Goal: Book appointment/travel/reservation

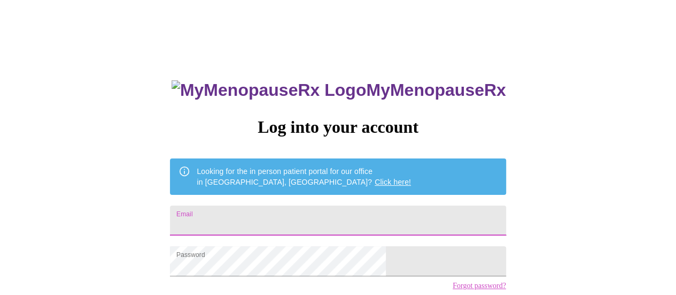
click at [264, 210] on input "Email" at bounding box center [338, 220] width 336 height 30
type input "[EMAIL_ADDRESS][DOMAIN_NAME]"
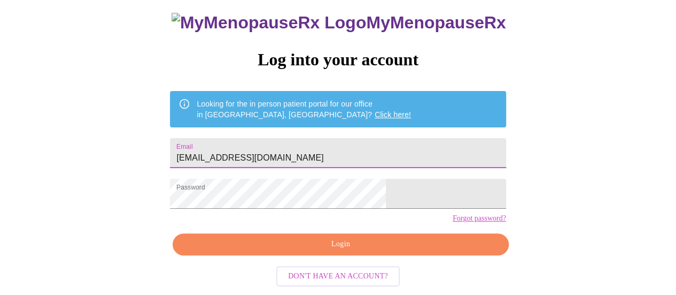
scroll to position [82, 0]
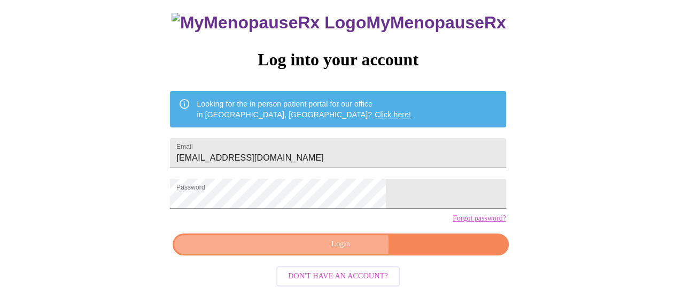
click at [338, 247] on span "Login" at bounding box center [340, 243] width 311 height 13
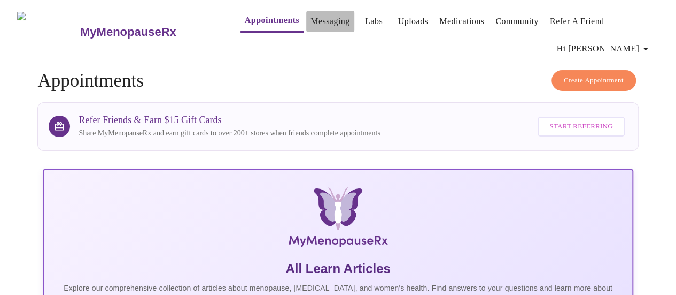
click at [313, 21] on link "Messaging" at bounding box center [330, 21] width 39 height 15
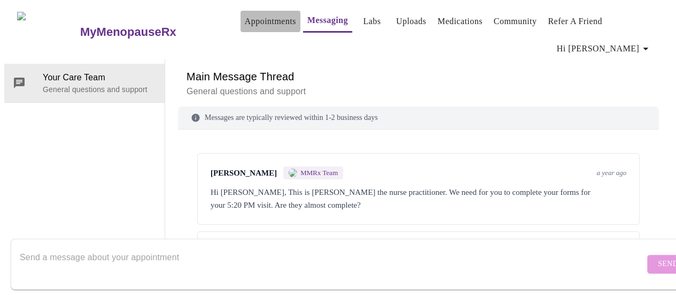
click at [247, 20] on link "Appointments" at bounding box center [270, 21] width 51 height 15
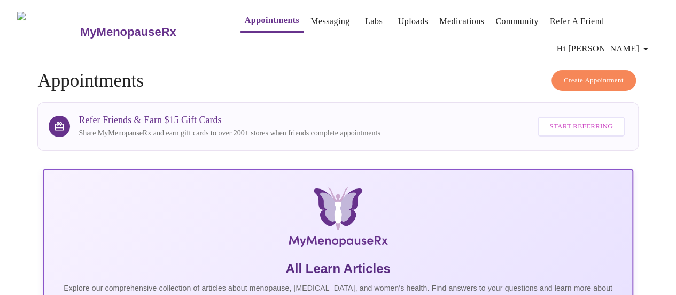
click at [400, 22] on link "Uploads" at bounding box center [413, 21] width 30 height 15
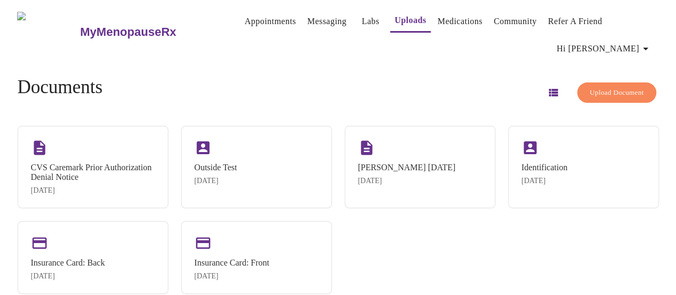
click at [500, 21] on button "Community" at bounding box center [516, 21] width 52 height 21
click at [449, 22] on link "Medications" at bounding box center [460, 21] width 45 height 15
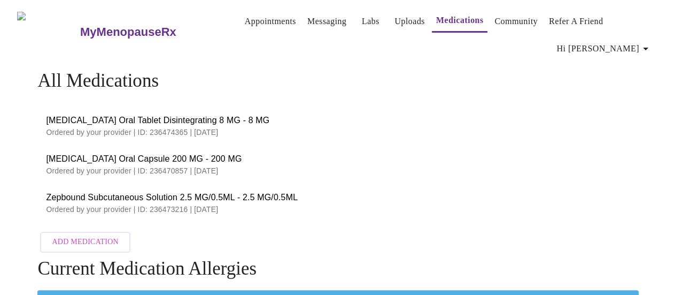
click at [649, 42] on icon "button" at bounding box center [645, 48] width 13 height 13
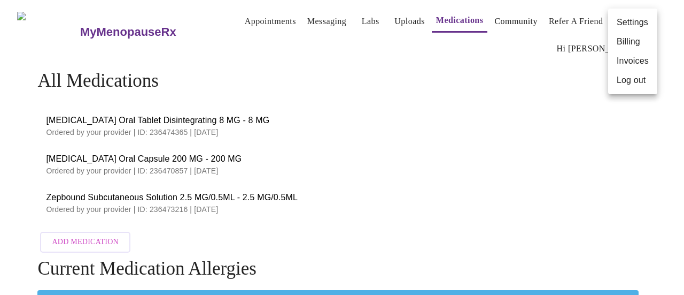
click at [353, 24] on div at bounding box center [342, 147] width 684 height 295
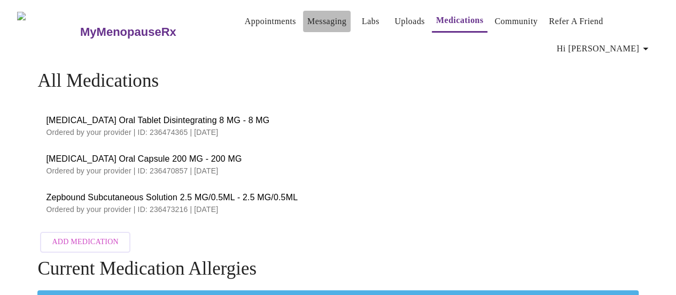
click at [315, 25] on link "Messaging" at bounding box center [326, 21] width 39 height 15
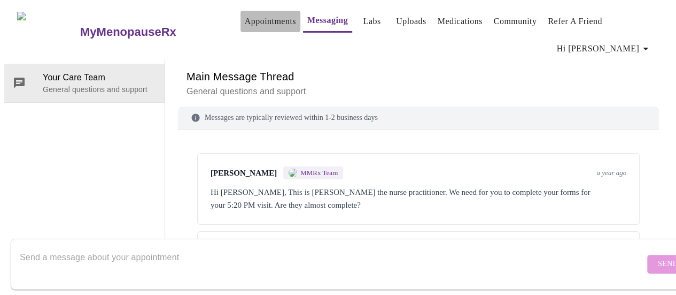
click at [245, 21] on link "Appointments" at bounding box center [270, 21] width 51 height 15
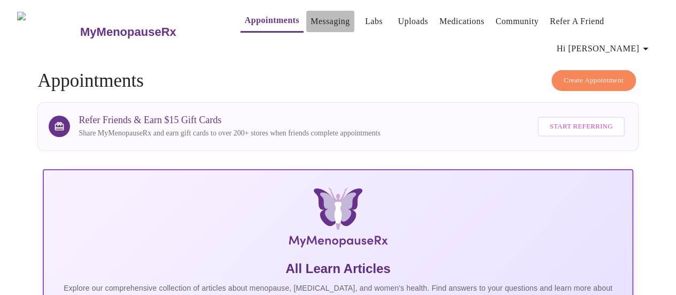
click at [311, 25] on link "Messaging" at bounding box center [330, 21] width 39 height 15
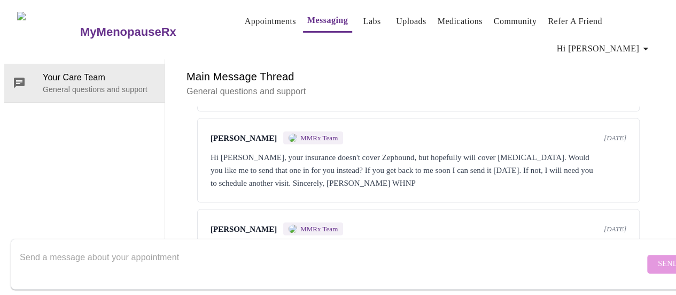
scroll to position [1037, 0]
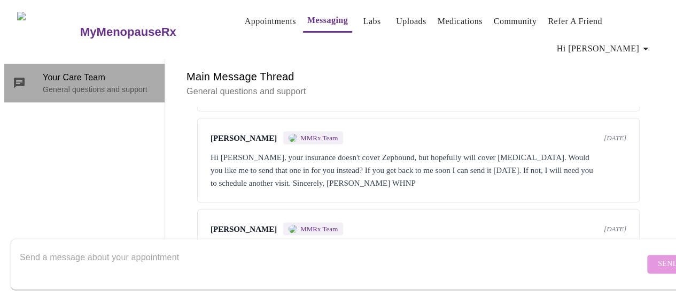
click at [67, 71] on span "Your Care Team" at bounding box center [99, 77] width 113 height 13
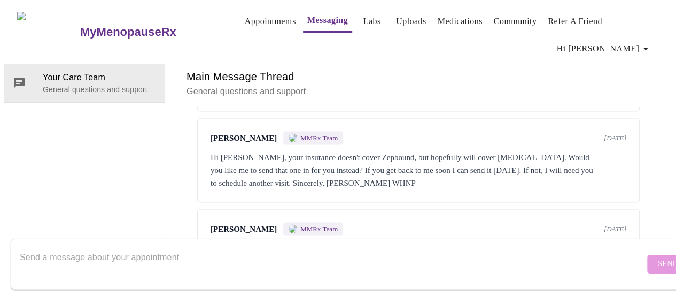
scroll to position [0, 0]
click at [245, 25] on link "Appointments" at bounding box center [270, 21] width 51 height 15
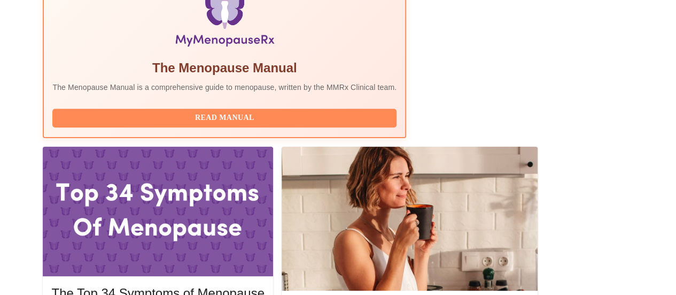
scroll to position [393, 0]
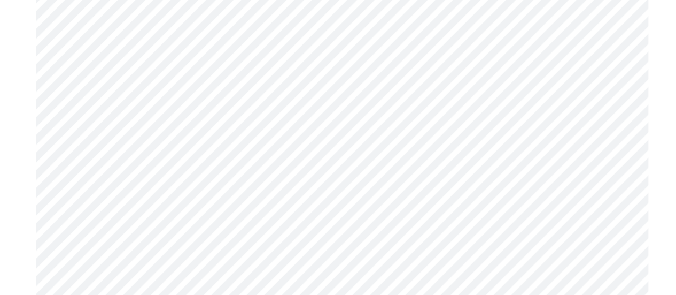
scroll to position [2803, 0]
